Goal: Book appointment/travel/reservation

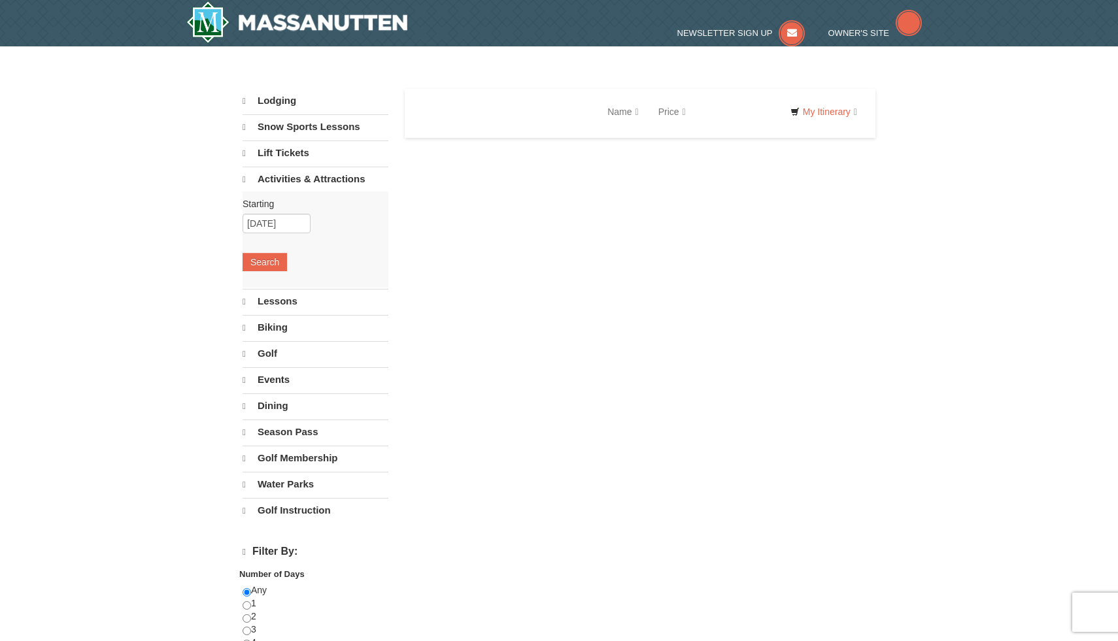
select select "10"
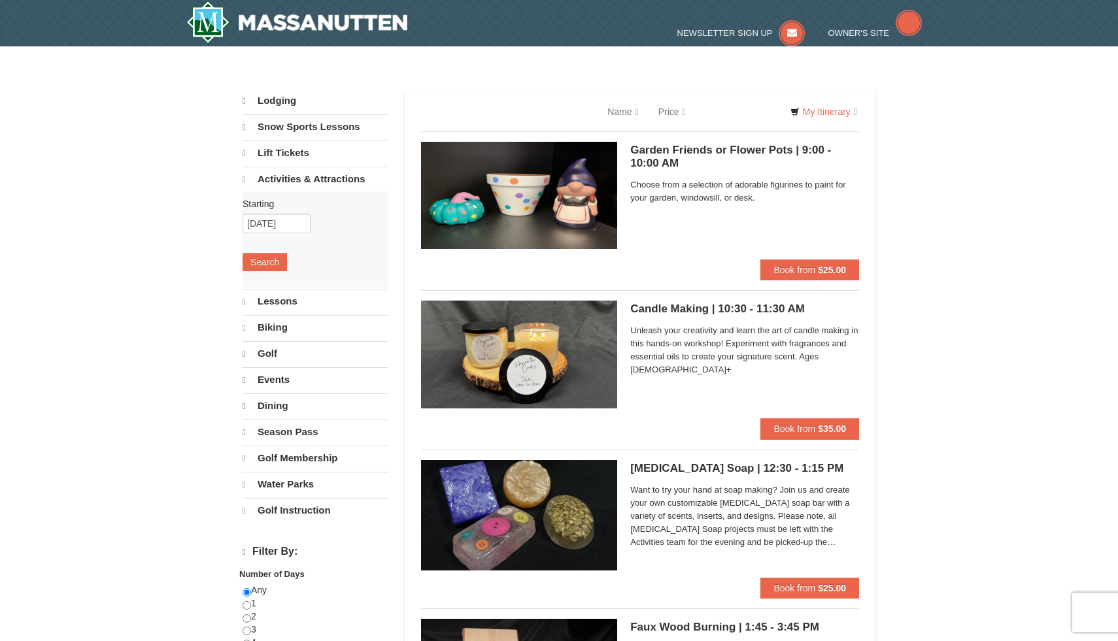
select select "10"
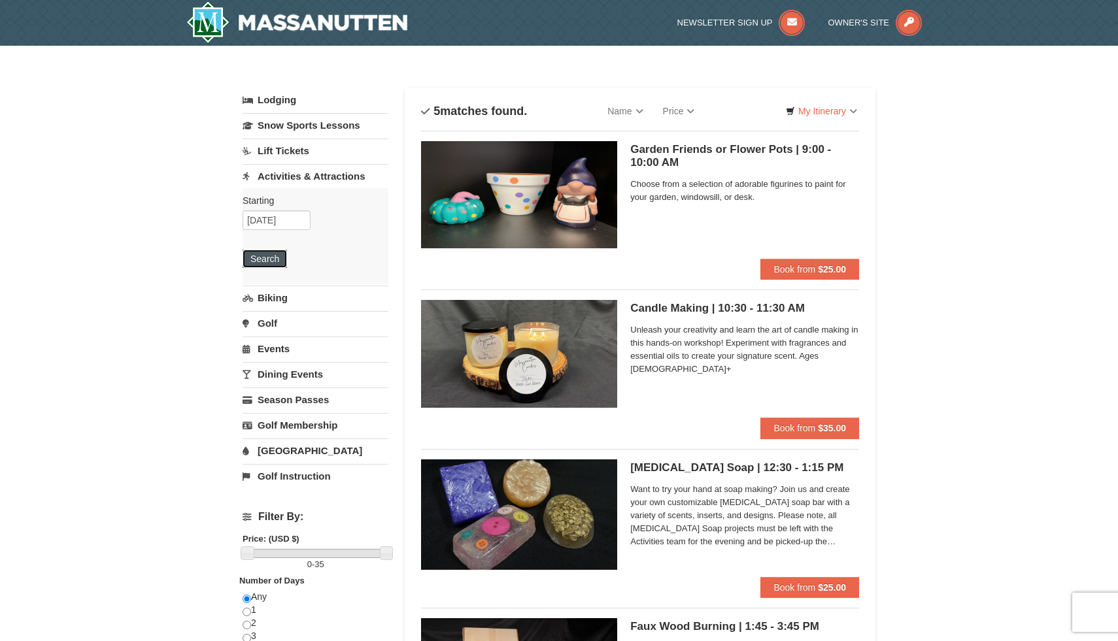
click at [275, 257] on button "Search" at bounding box center [265, 259] width 44 height 18
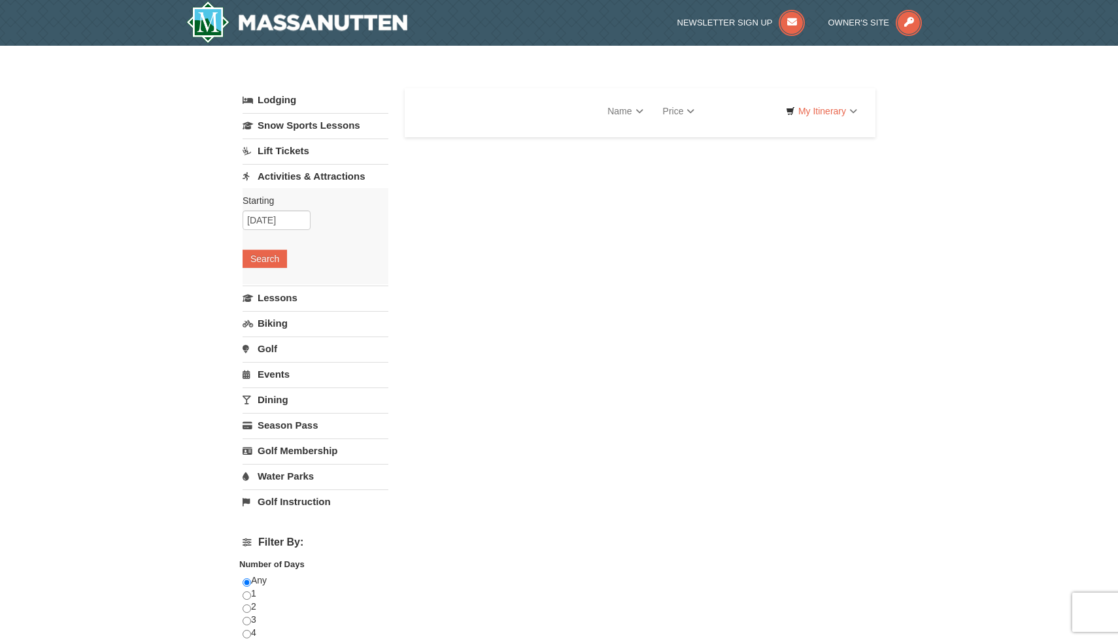
select select "10"
